Goal: Check status: Check status

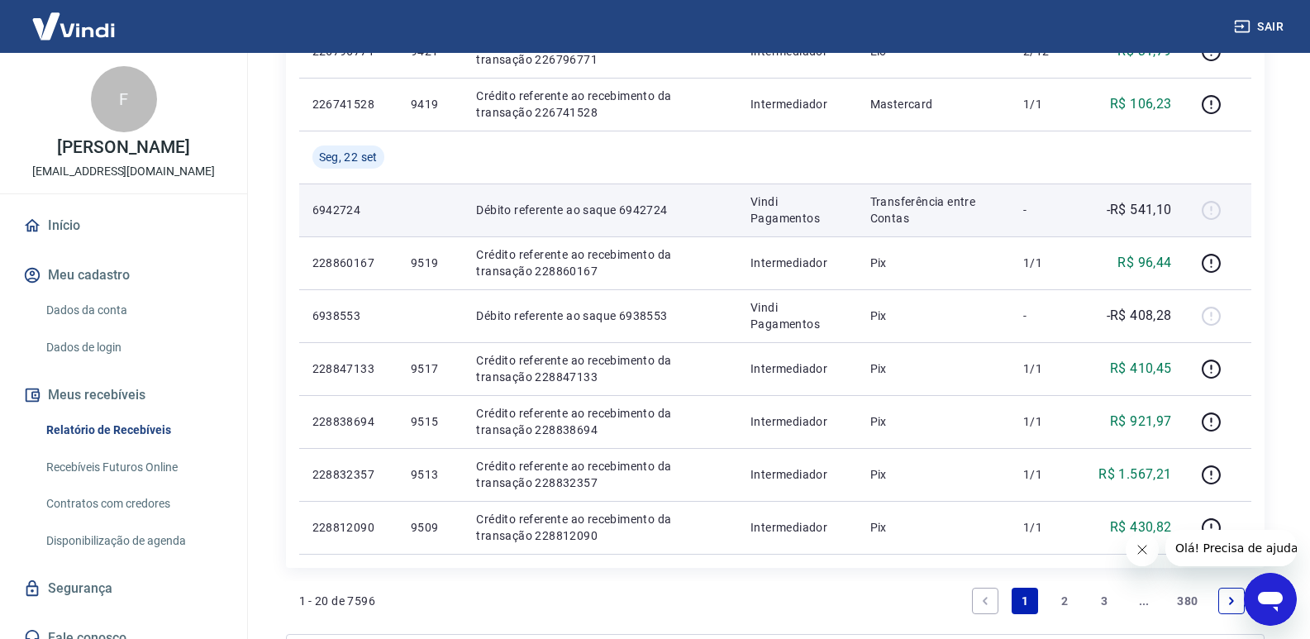
scroll to position [992, 0]
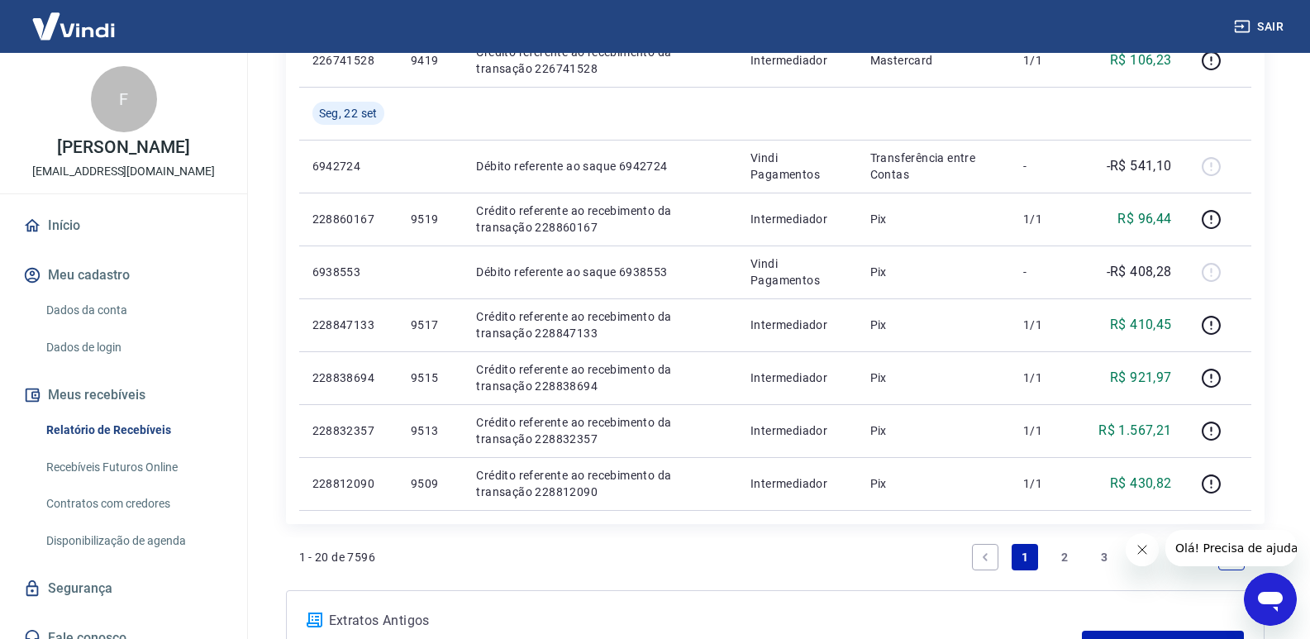
click at [1061, 556] on link "2" at bounding box center [1064, 557] width 26 height 26
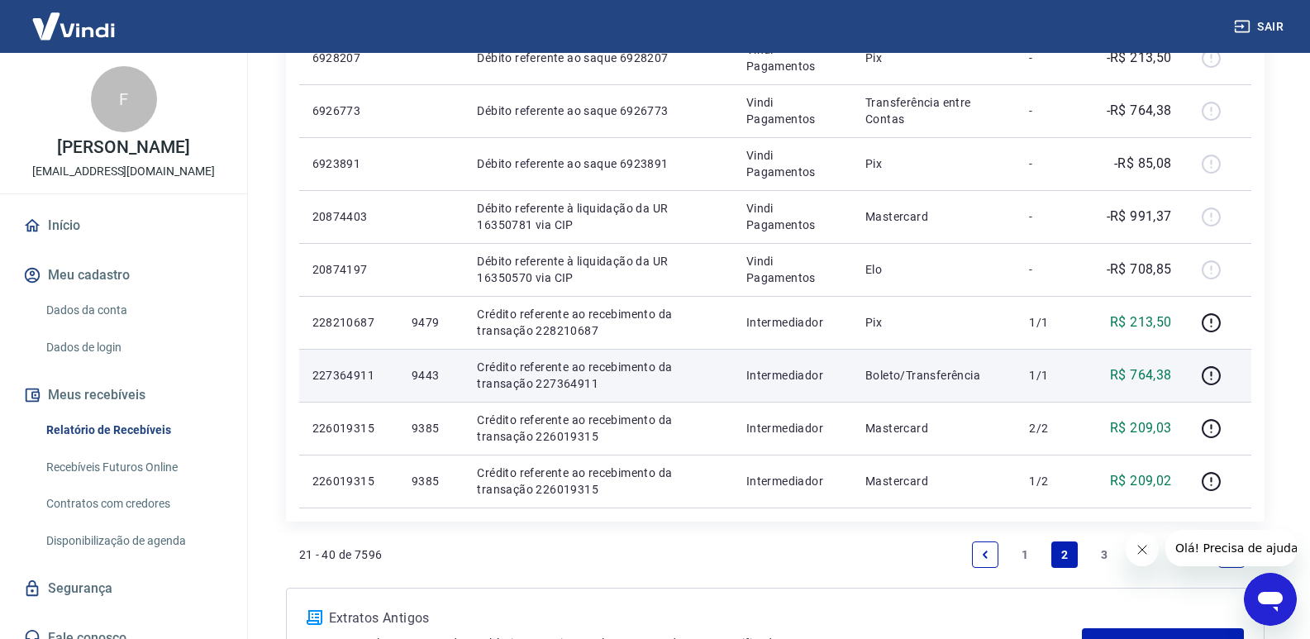
scroll to position [1240, 0]
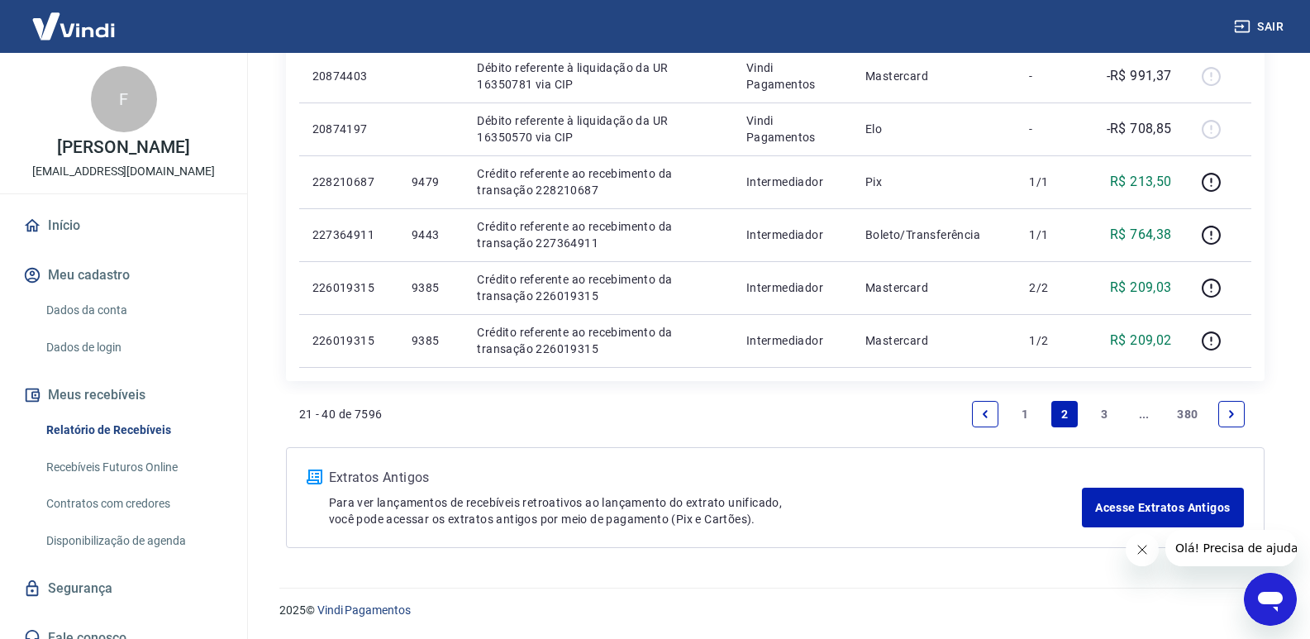
click at [1027, 414] on link "1" at bounding box center [1024, 414] width 26 height 26
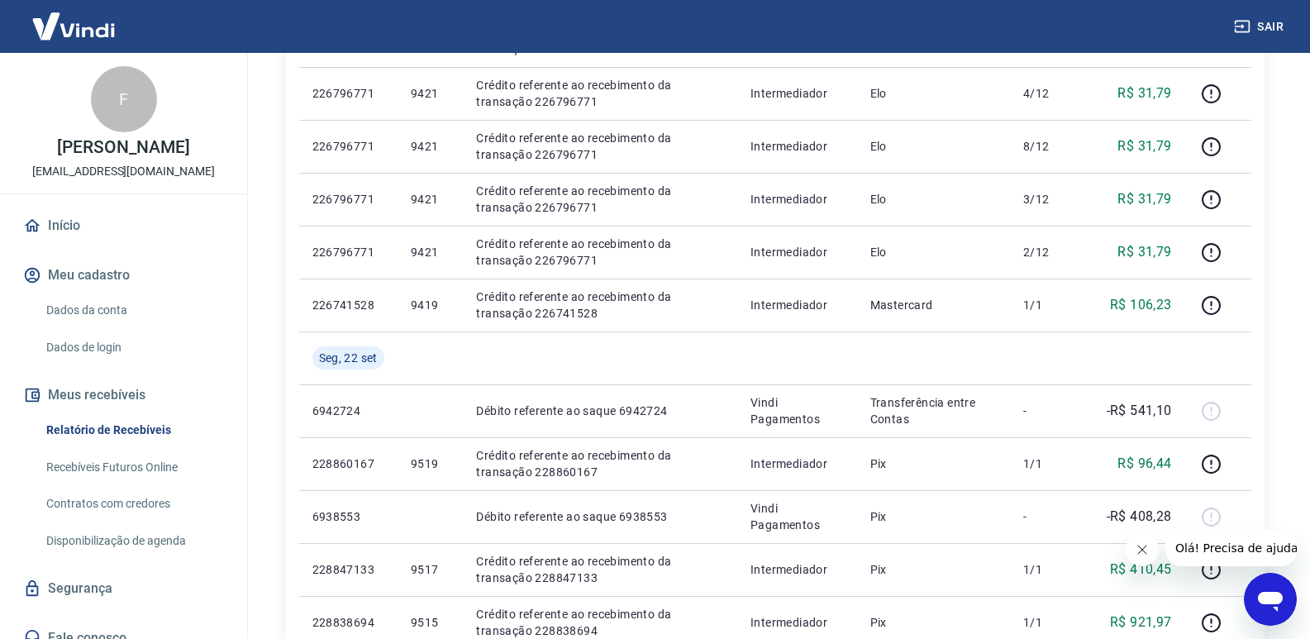
scroll to position [826, 0]
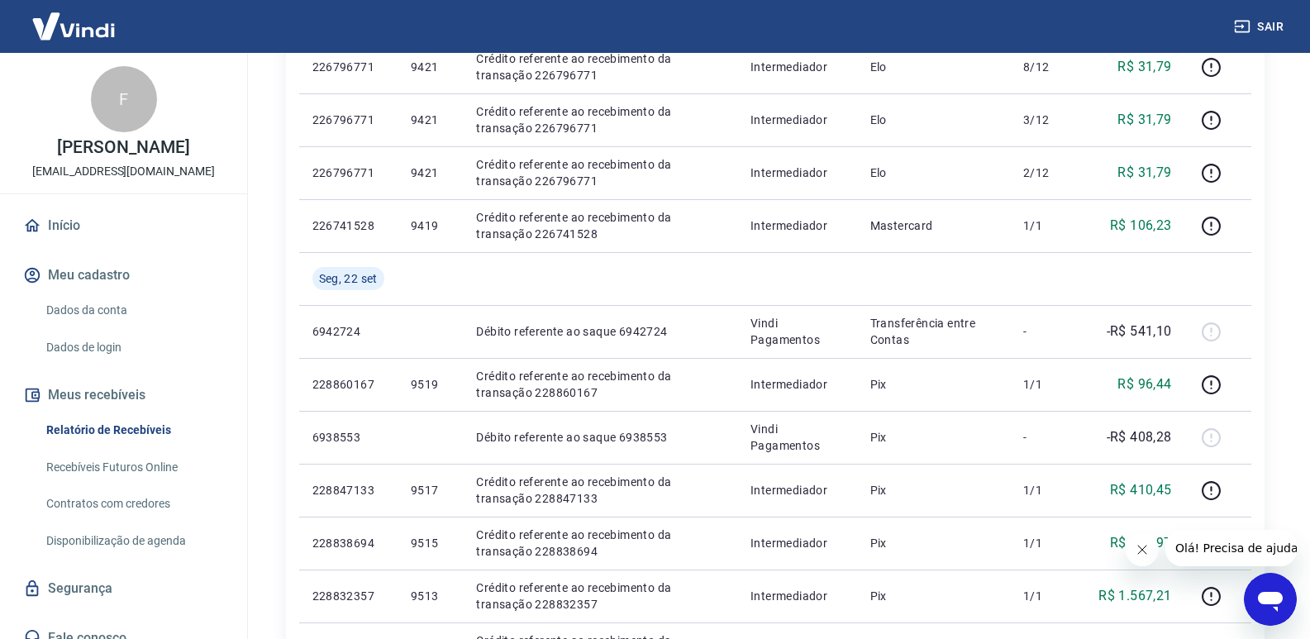
click at [1144, 548] on icon "Fechar mensagem da empresa" at bounding box center [1140, 549] width 13 height 13
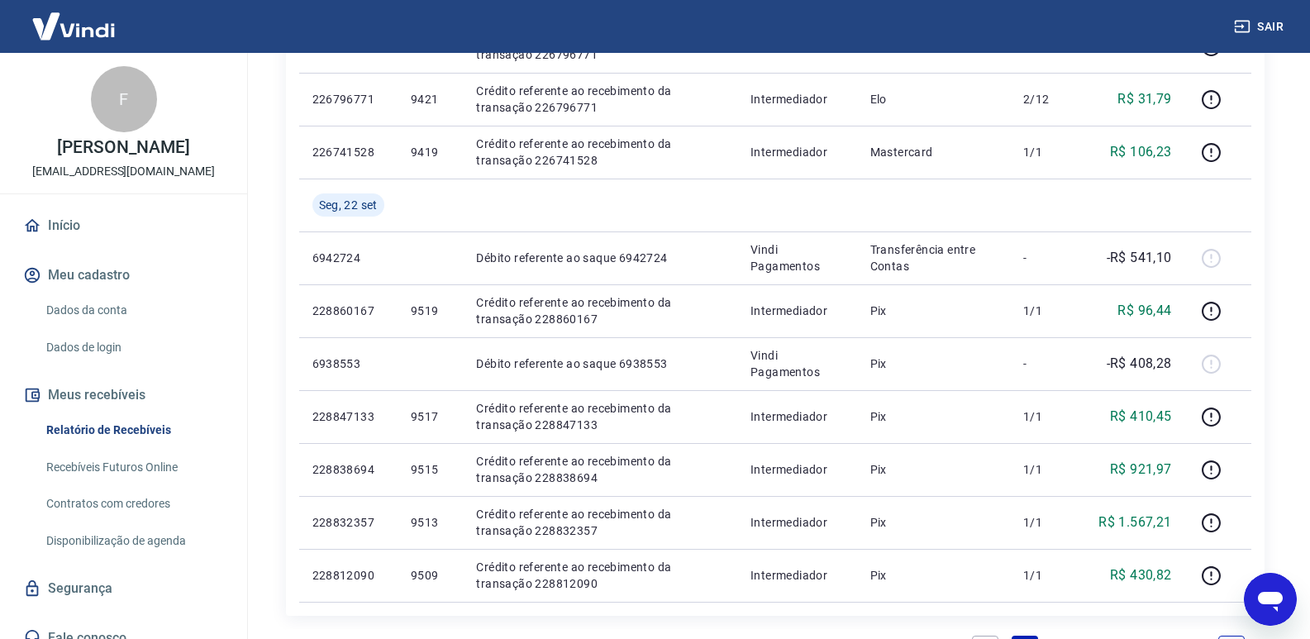
scroll to position [992, 0]
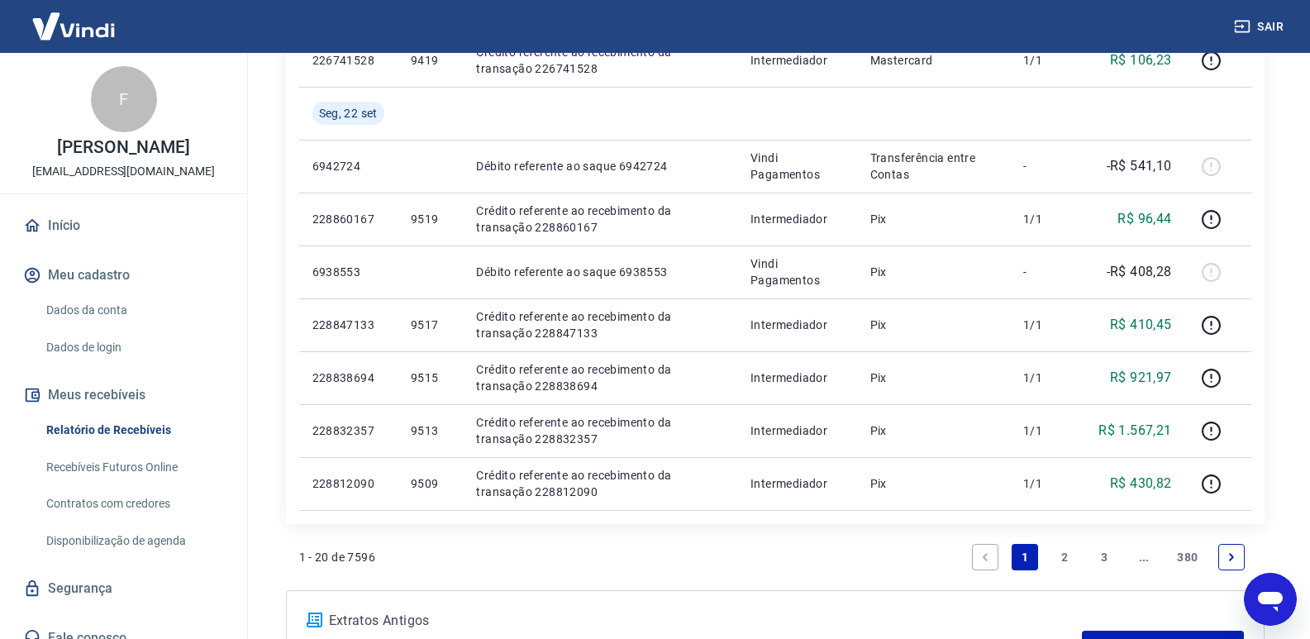
click at [1064, 556] on link "2" at bounding box center [1064, 557] width 26 height 26
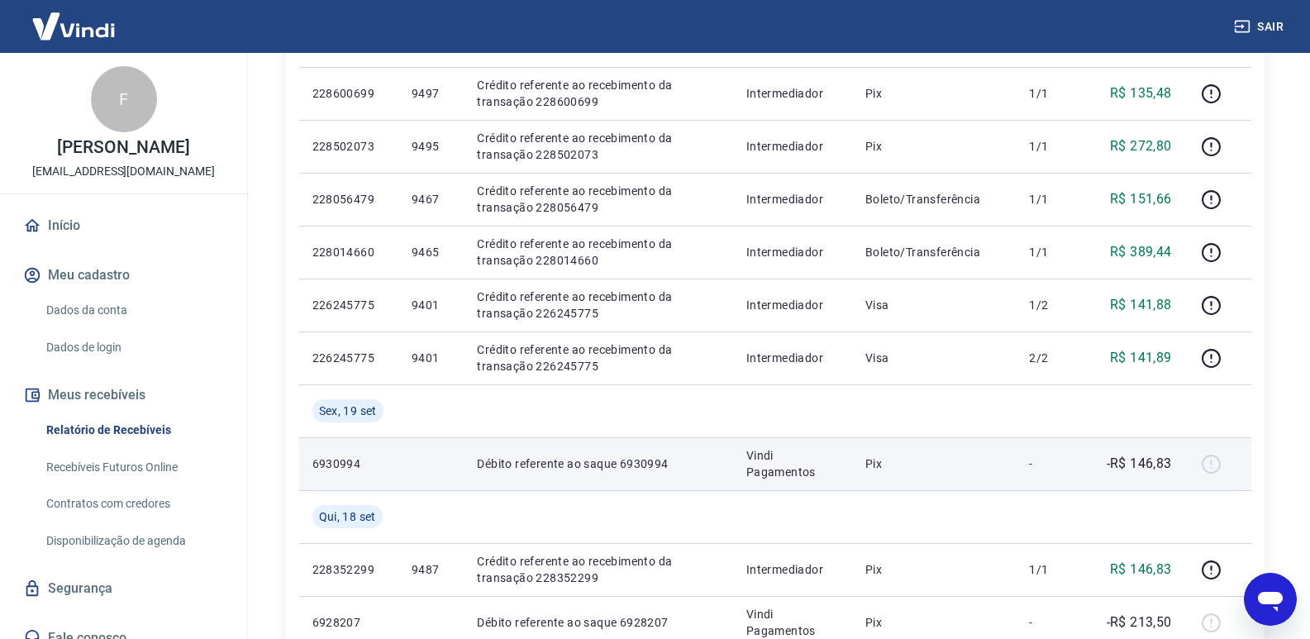
scroll to position [496, 0]
